Goal: Find specific page/section: Find specific page/section

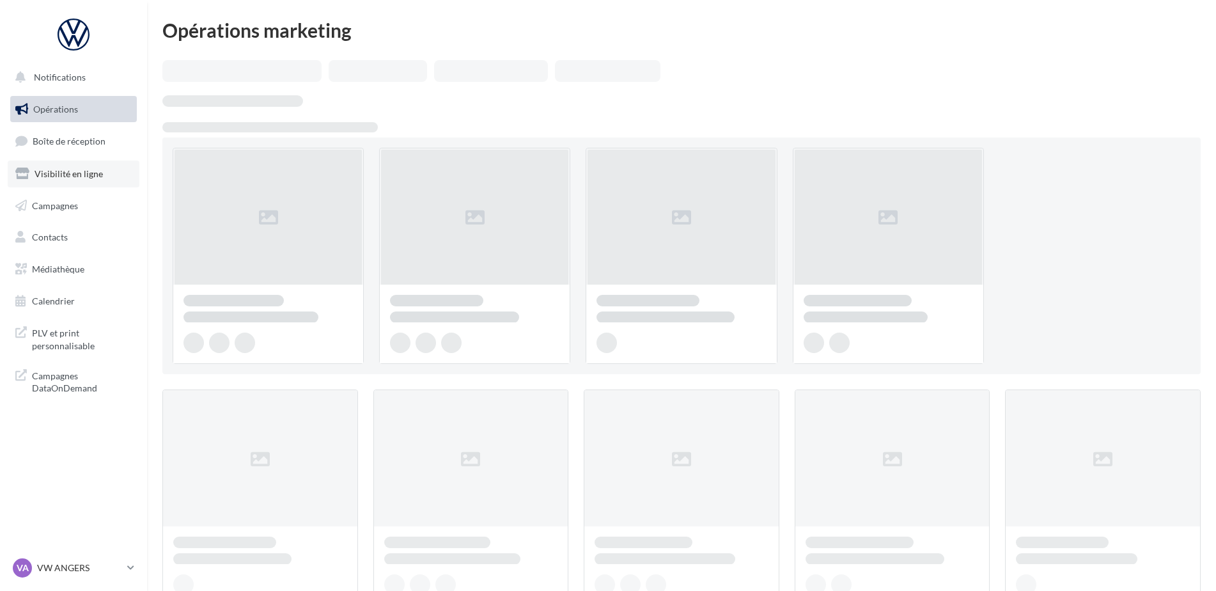
click at [58, 175] on span "Visibilité en ligne" at bounding box center [69, 173] width 68 height 11
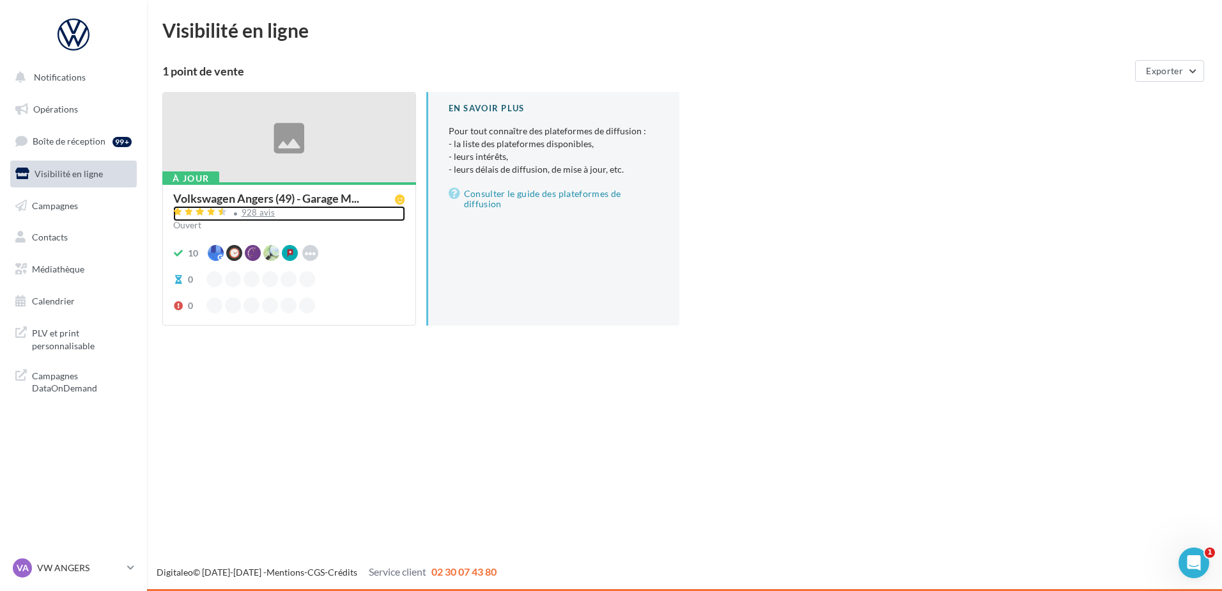
click at [250, 215] on div "928 avis" at bounding box center [259, 212] width 34 height 8
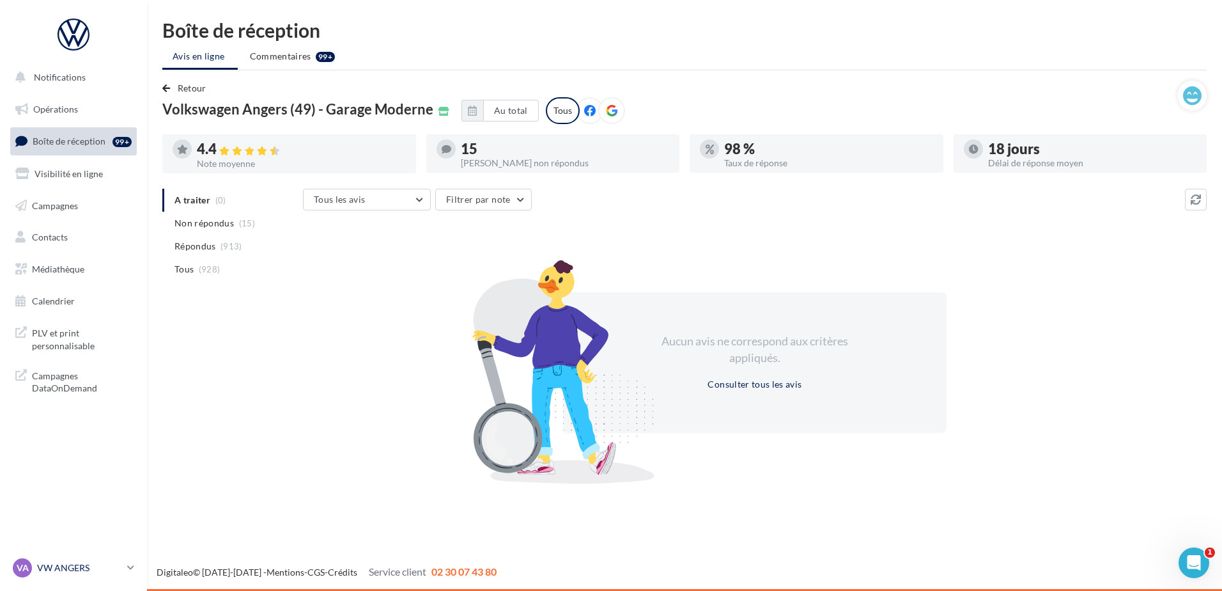
click at [52, 566] on p "VW ANGERS" at bounding box center [79, 567] width 85 height 13
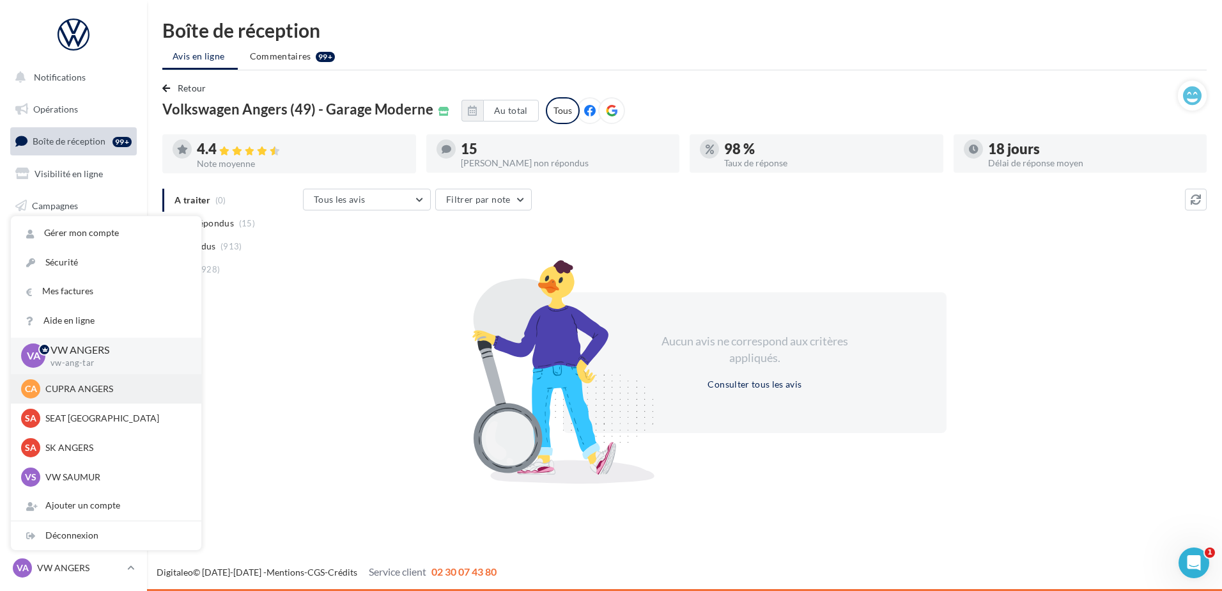
click at [74, 394] on p "CUPRA ANGERS" at bounding box center [115, 388] width 141 height 13
